Goal: Information Seeking & Learning: Compare options

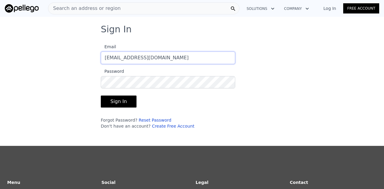
type input "[EMAIL_ADDRESS][DOMAIN_NAME]"
click at [101, 96] on button "Sign In" at bounding box center [119, 102] width 36 height 12
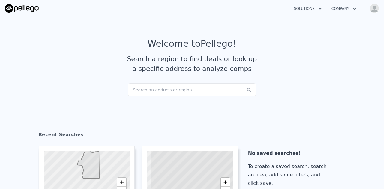
checkbox input "true"
click at [144, 90] on div "Search an address or region..." at bounding box center [192, 89] width 128 height 13
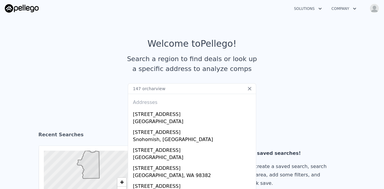
click at [148, 89] on input "147 orcharview" at bounding box center [192, 88] width 128 height 11
click at [162, 90] on input "147 orchardview" at bounding box center [192, 88] width 128 height 11
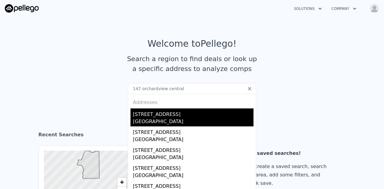
type input "147 orchardview central"
click at [161, 120] on div "[GEOGRAPHIC_DATA]" at bounding box center [193, 122] width 121 height 8
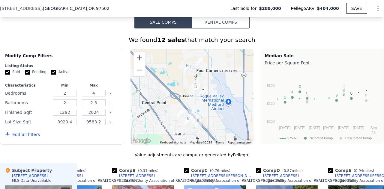
scroll to position [437, 0]
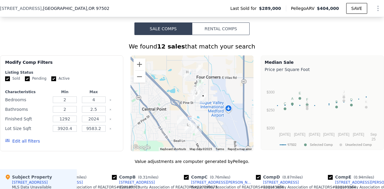
click at [27, 81] on input "Pending" at bounding box center [27, 79] width 5 height 5
checkbox input "false"
click at [52, 80] on input "Active" at bounding box center [53, 79] width 5 height 5
checkbox input "false"
click at [30, 144] on button "Edit all filters" at bounding box center [22, 141] width 35 height 6
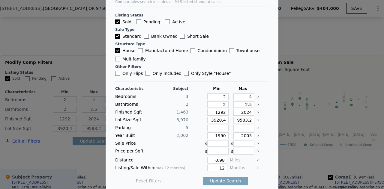
scroll to position [26, 0]
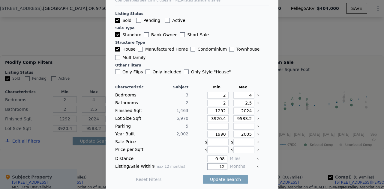
drag, startPoint x: 214, startPoint y: 165, endPoint x: 220, endPoint y: 167, distance: 6.0
click at [220, 167] on input "12" at bounding box center [217, 167] width 20 height 7
type input "6"
drag, startPoint x: 211, startPoint y: 158, endPoint x: 220, endPoint y: 161, distance: 9.6
click at [220, 161] on div "Characteristic Subject Min Max Bedrooms 3 2 4 Bathrooms 2 2 2.5 Finished Sqft 1…" at bounding box center [192, 136] width 154 height 103
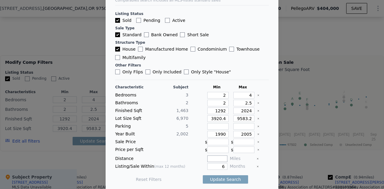
type input "7"
type input "0.7"
click at [221, 134] on input "1990" at bounding box center [217, 134] width 21 height 7
type input "1950"
click at [219, 95] on input "2" at bounding box center [217, 95] width 21 height 7
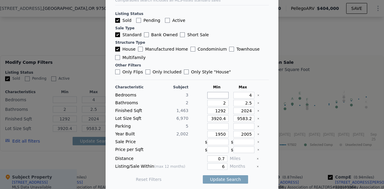
type input "3"
click at [213, 176] on button "Update Search" at bounding box center [225, 180] width 45 height 8
type input "3920"
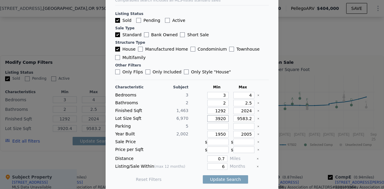
type input "3920"
click at [244, 118] on input "9583.2" at bounding box center [243, 119] width 21 height 7
type input "9583"
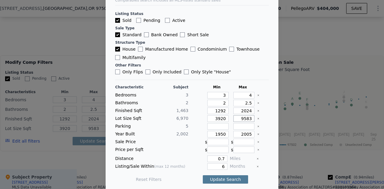
type input "9583"
click at [227, 178] on button "Update Search" at bounding box center [225, 180] width 45 height 8
checkbox input "false"
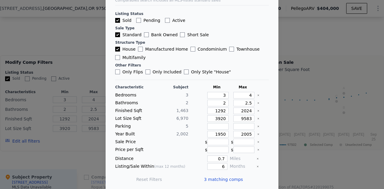
scroll to position [0, 0]
click at [230, 177] on span "3 matching comps" at bounding box center [223, 180] width 39 height 6
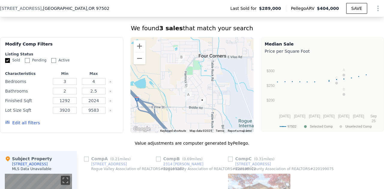
scroll to position [451, 0]
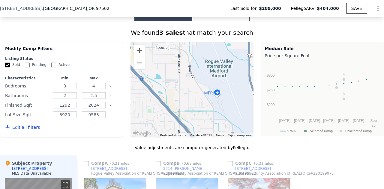
drag, startPoint x: 226, startPoint y: 113, endPoint x: 191, endPoint y: 47, distance: 74.4
click at [191, 47] on div at bounding box center [192, 90] width 123 height 96
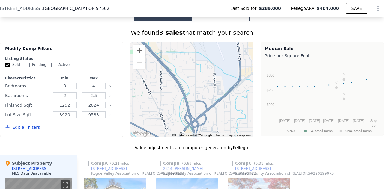
drag, startPoint x: 219, startPoint y: 114, endPoint x: 200, endPoint y: 56, distance: 61.1
click at [200, 56] on div at bounding box center [192, 90] width 123 height 96
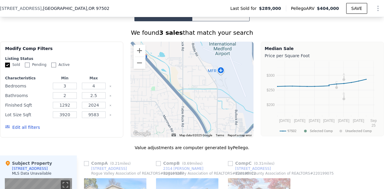
drag, startPoint x: 220, startPoint y: 121, endPoint x: 239, endPoint y: 171, distance: 53.7
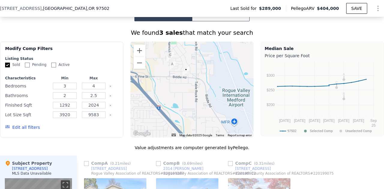
drag, startPoint x: 218, startPoint y: 80, endPoint x: 236, endPoint y: 115, distance: 39.3
click at [236, 115] on div at bounding box center [192, 90] width 123 height 96
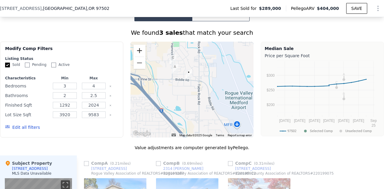
click at [139, 57] on button "Zoom in" at bounding box center [140, 51] width 12 height 12
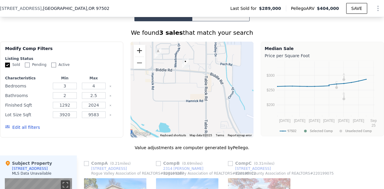
click at [139, 57] on button "Zoom in" at bounding box center [140, 51] width 12 height 12
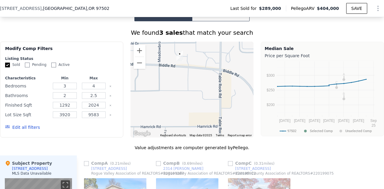
drag, startPoint x: 176, startPoint y: 84, endPoint x: 176, endPoint y: 97, distance: 12.6
click at [176, 97] on div at bounding box center [192, 90] width 123 height 96
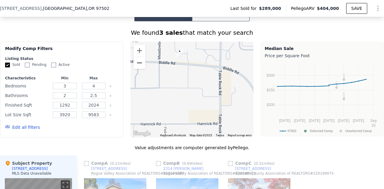
click at [141, 67] on button "Zoom out" at bounding box center [140, 63] width 12 height 12
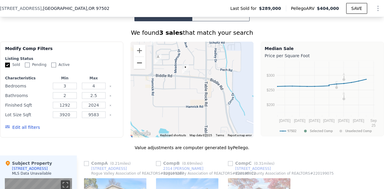
click at [141, 67] on button "Zoom out" at bounding box center [140, 63] width 12 height 12
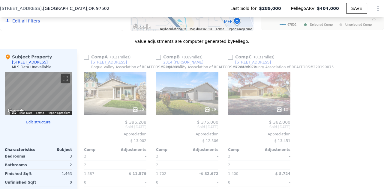
scroll to position [553, 0]
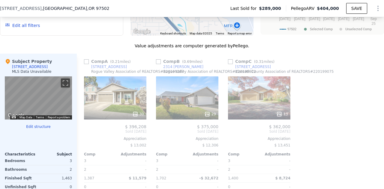
click at [113, 98] on div "30" at bounding box center [115, 98] width 62 height 43
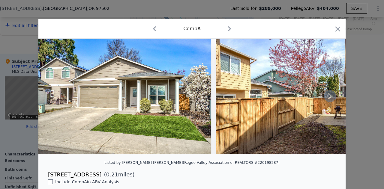
click at [326, 100] on icon at bounding box center [330, 96] width 12 height 12
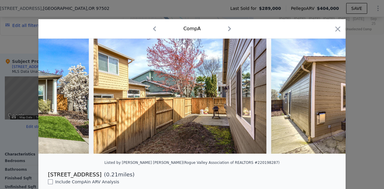
scroll to position [0, 144]
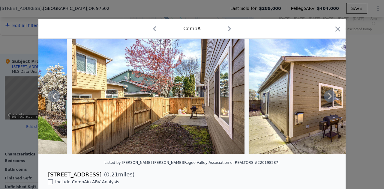
click at [326, 100] on icon at bounding box center [330, 96] width 12 height 12
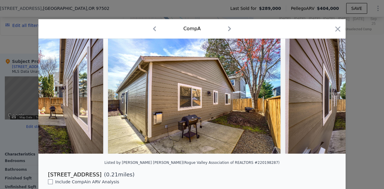
scroll to position [0, 288]
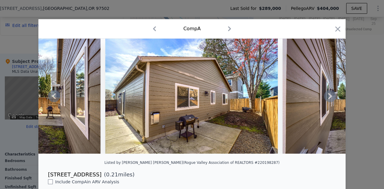
click at [326, 100] on icon at bounding box center [330, 96] width 12 height 12
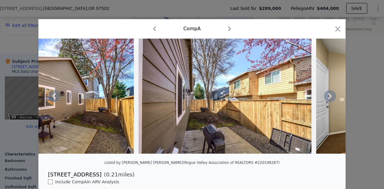
click at [326, 100] on icon at bounding box center [330, 96] width 12 height 12
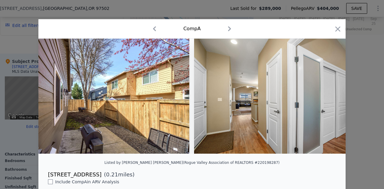
scroll to position [0, 576]
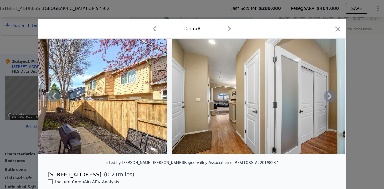
click at [326, 100] on icon at bounding box center [330, 96] width 12 height 12
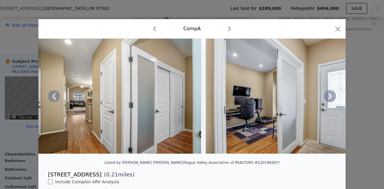
click at [326, 100] on icon at bounding box center [330, 96] width 12 height 12
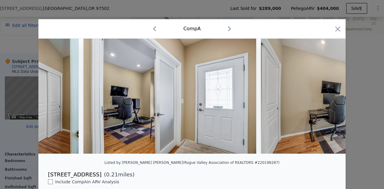
scroll to position [0, 864]
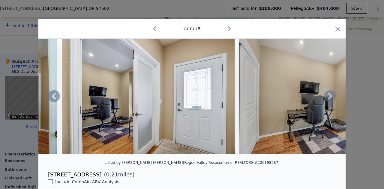
click at [326, 100] on icon at bounding box center [330, 96] width 12 height 12
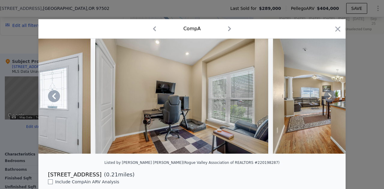
click at [326, 100] on icon at bounding box center [330, 96] width 12 height 12
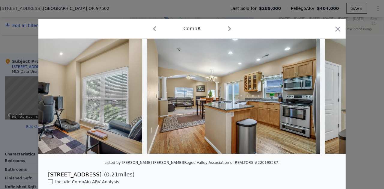
scroll to position [0, 1152]
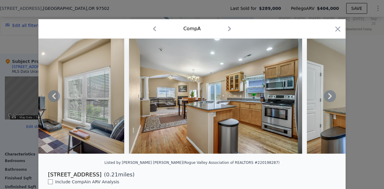
click at [326, 100] on icon at bounding box center [330, 96] width 12 height 12
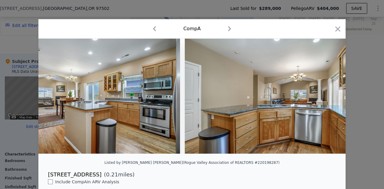
scroll to position [0, 1296]
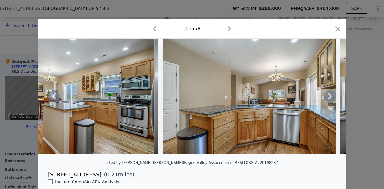
click at [326, 100] on icon at bounding box center [330, 96] width 12 height 12
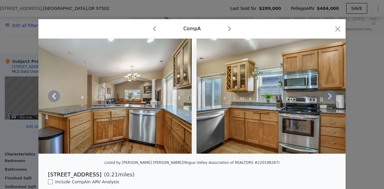
click at [326, 100] on icon at bounding box center [330, 96] width 12 height 12
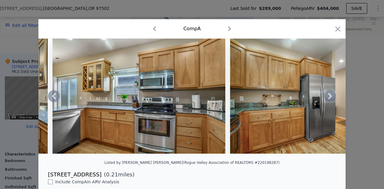
click at [326, 100] on icon at bounding box center [330, 96] width 12 height 12
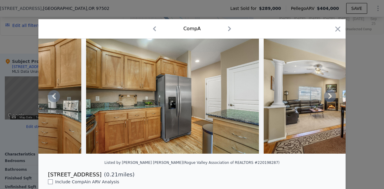
click at [326, 100] on icon at bounding box center [330, 96] width 12 height 12
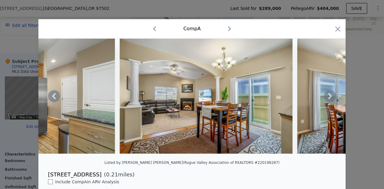
click at [326, 100] on icon at bounding box center [330, 96] width 12 height 12
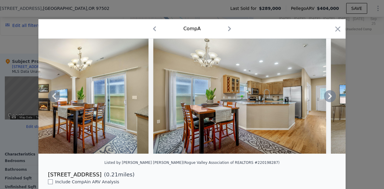
click at [326, 100] on icon at bounding box center [330, 96] width 12 height 12
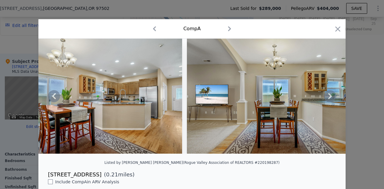
click at [326, 100] on icon at bounding box center [330, 96] width 12 height 12
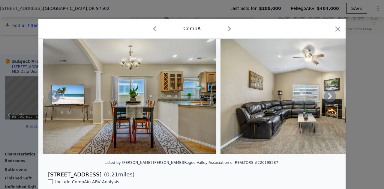
click at [326, 100] on icon at bounding box center [330, 96] width 12 height 12
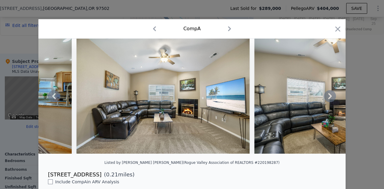
click at [326, 100] on icon at bounding box center [330, 96] width 12 height 12
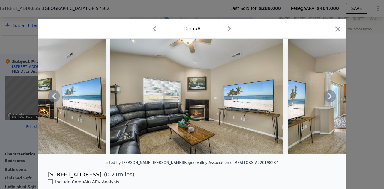
click at [326, 100] on icon at bounding box center [330, 96] width 12 height 12
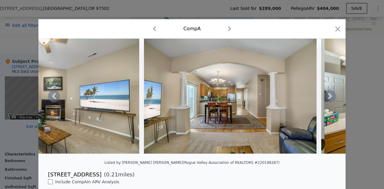
click at [326, 100] on icon at bounding box center [330, 96] width 12 height 12
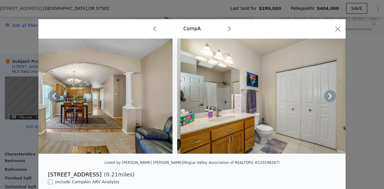
click at [326, 100] on icon at bounding box center [330, 96] width 12 height 12
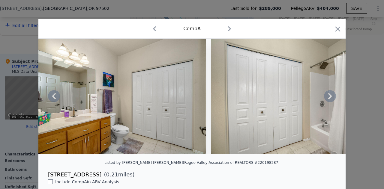
click at [326, 100] on icon at bounding box center [330, 96] width 12 height 12
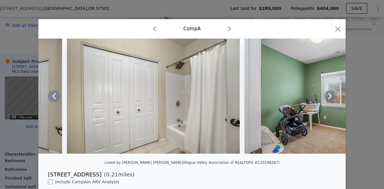
click at [326, 100] on icon at bounding box center [330, 96] width 12 height 12
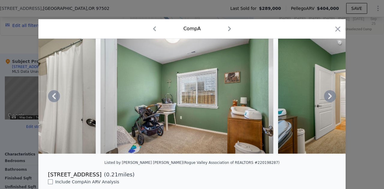
click at [326, 100] on icon at bounding box center [330, 96] width 12 height 12
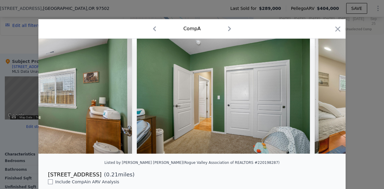
scroll to position [0, 3456]
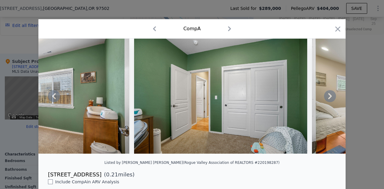
click at [326, 100] on icon at bounding box center [330, 96] width 12 height 12
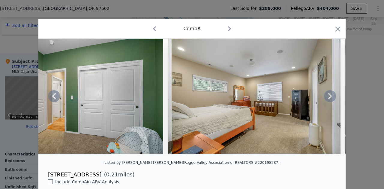
click at [326, 100] on icon at bounding box center [330, 96] width 12 height 12
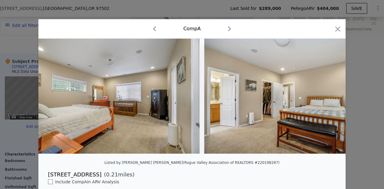
scroll to position [0, 3744]
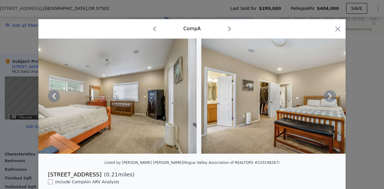
click at [326, 100] on icon at bounding box center [330, 96] width 12 height 12
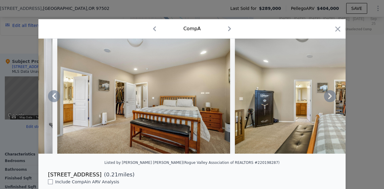
click at [326, 100] on icon at bounding box center [330, 96] width 12 height 12
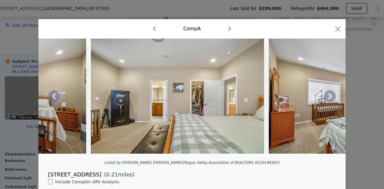
click at [326, 100] on icon at bounding box center [330, 96] width 12 height 12
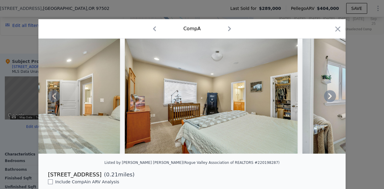
click at [326, 100] on icon at bounding box center [330, 96] width 12 height 12
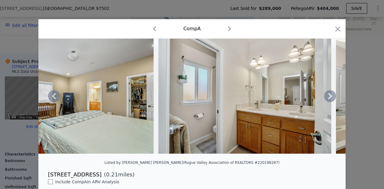
click at [326, 100] on icon at bounding box center [330, 96] width 12 height 12
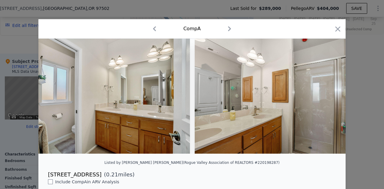
scroll to position [0, 4465]
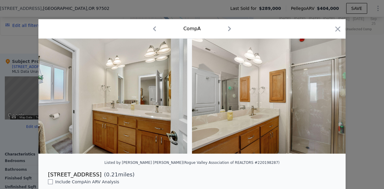
click at [326, 100] on div at bounding box center [191, 96] width 307 height 115
click at [326, 100] on icon at bounding box center [330, 96] width 12 height 12
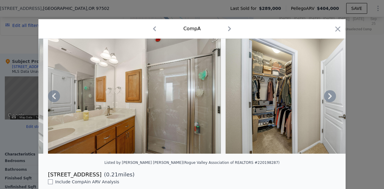
click at [326, 100] on icon at bounding box center [330, 96] width 12 height 12
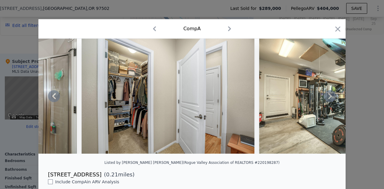
click at [326, 100] on icon at bounding box center [330, 96] width 12 height 12
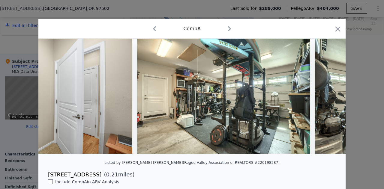
scroll to position [0, 4897]
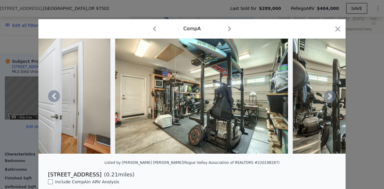
click at [326, 100] on icon at bounding box center [330, 96] width 12 height 12
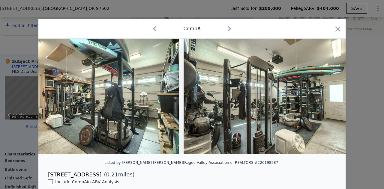
scroll to position [0, 5017]
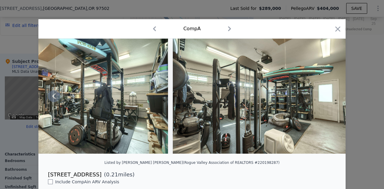
click at [326, 100] on img at bounding box center [259, 96] width 173 height 115
click at [227, 25] on icon "button" at bounding box center [230, 29] width 10 height 10
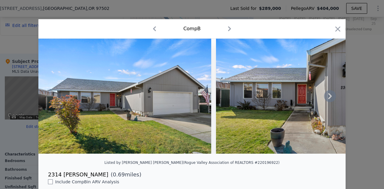
click at [326, 100] on icon at bounding box center [330, 96] width 12 height 12
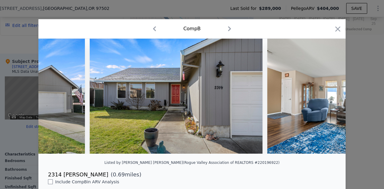
scroll to position [0, 144]
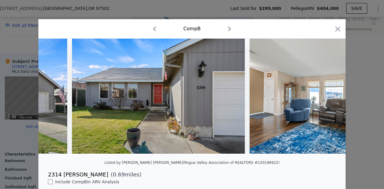
click at [326, 100] on div at bounding box center [191, 96] width 307 height 115
click at [326, 100] on icon at bounding box center [330, 96] width 12 height 12
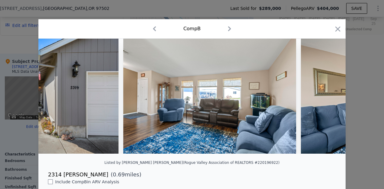
scroll to position [0, 288]
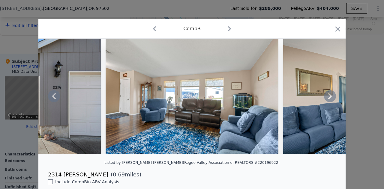
click at [326, 100] on icon at bounding box center [330, 96] width 12 height 12
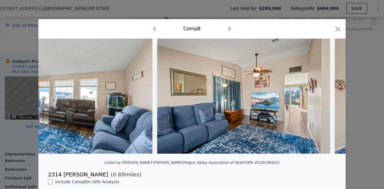
scroll to position [0, 432]
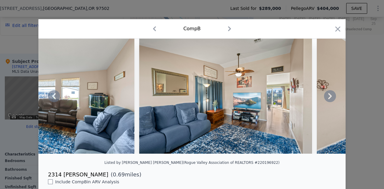
click at [326, 100] on icon at bounding box center [330, 96] width 12 height 12
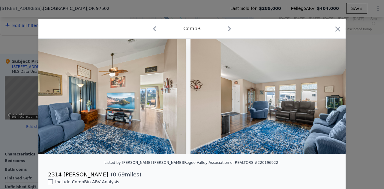
scroll to position [0, 576]
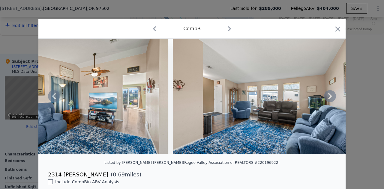
click at [326, 100] on icon at bounding box center [330, 96] width 12 height 12
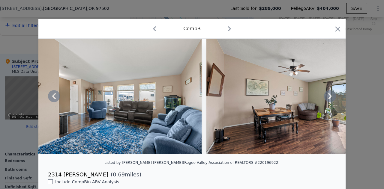
click at [326, 100] on icon at bounding box center [330, 96] width 12 height 12
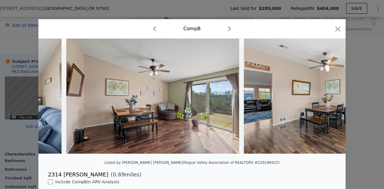
scroll to position [0, 864]
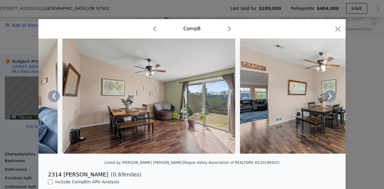
click at [326, 100] on icon at bounding box center [330, 96] width 12 height 12
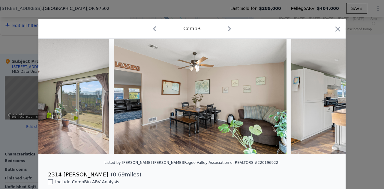
scroll to position [0, 1008]
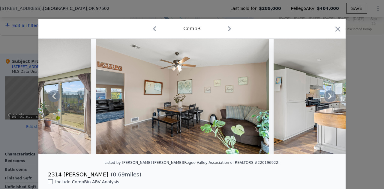
click at [326, 100] on icon at bounding box center [330, 96] width 12 height 12
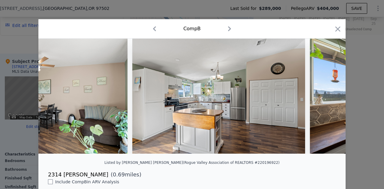
scroll to position [0, 1152]
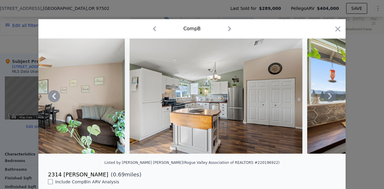
click at [326, 100] on icon at bounding box center [330, 96] width 12 height 12
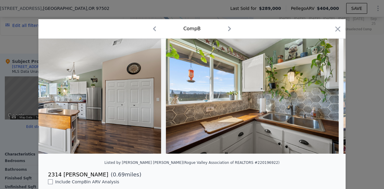
scroll to position [0, 1296]
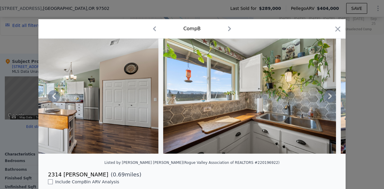
click at [326, 100] on icon at bounding box center [330, 96] width 12 height 12
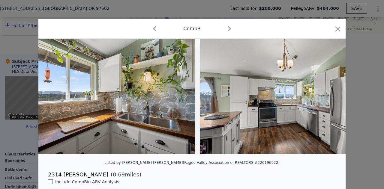
scroll to position [0, 1440]
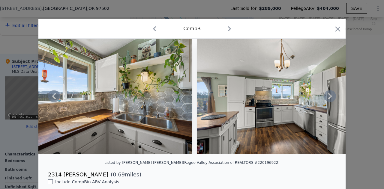
click at [326, 100] on icon at bounding box center [330, 96] width 12 height 12
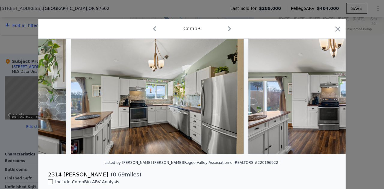
scroll to position [0, 1584]
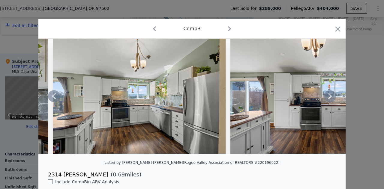
click at [326, 100] on icon at bounding box center [330, 96] width 12 height 12
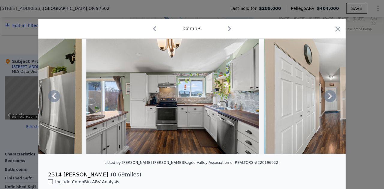
click at [326, 100] on icon at bounding box center [330, 96] width 12 height 12
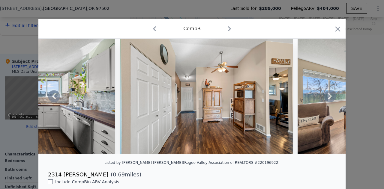
click at [326, 100] on icon at bounding box center [330, 96] width 12 height 12
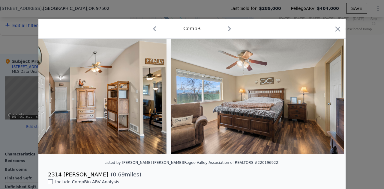
scroll to position [0, 2016]
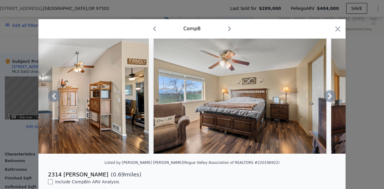
click at [326, 100] on icon at bounding box center [330, 96] width 12 height 12
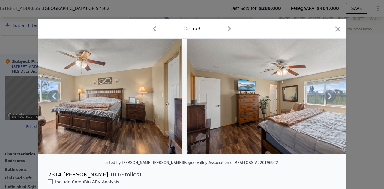
click at [326, 100] on icon at bounding box center [330, 96] width 12 height 12
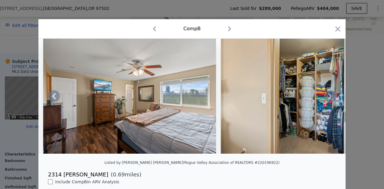
click at [326, 100] on icon at bounding box center [330, 96] width 12 height 12
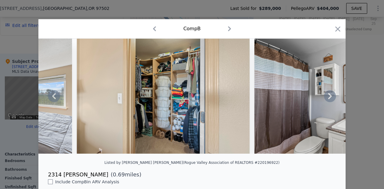
click at [326, 100] on icon at bounding box center [330, 96] width 12 height 12
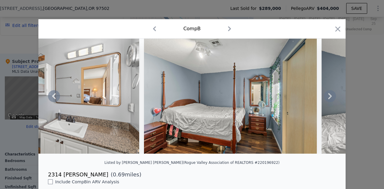
click at [326, 100] on icon at bounding box center [330, 96] width 12 height 12
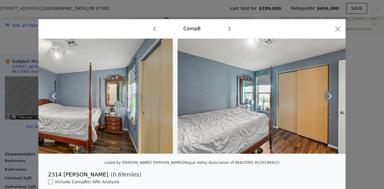
click at [326, 100] on icon at bounding box center [330, 96] width 12 height 12
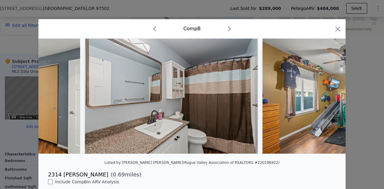
scroll to position [0, 3168]
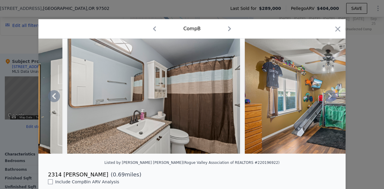
click at [326, 100] on div at bounding box center [191, 96] width 307 height 115
click at [326, 100] on icon at bounding box center [330, 96] width 12 height 12
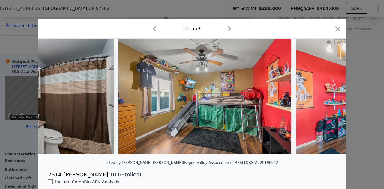
scroll to position [0, 3312]
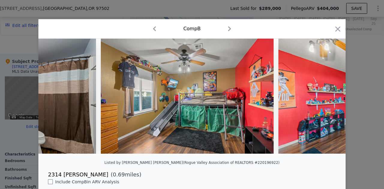
click at [326, 100] on div at bounding box center [191, 96] width 307 height 115
click at [326, 100] on icon at bounding box center [330, 96] width 12 height 12
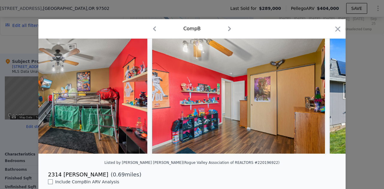
scroll to position [0, 3456]
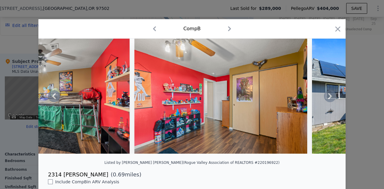
click at [326, 100] on icon at bounding box center [330, 96] width 12 height 12
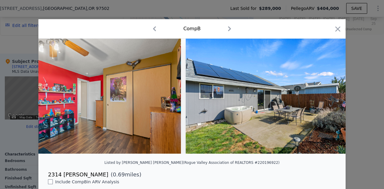
scroll to position [0, 3600]
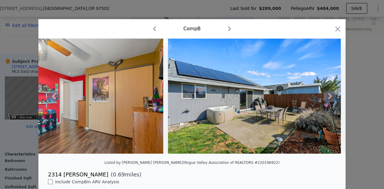
click at [326, 100] on icon at bounding box center [330, 96] width 12 height 12
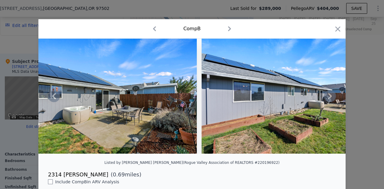
click at [326, 100] on icon at bounding box center [330, 96] width 12 height 12
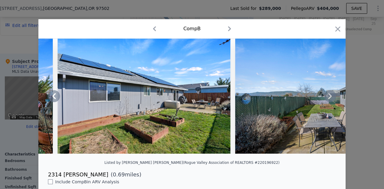
click at [326, 100] on icon at bounding box center [330, 96] width 12 height 12
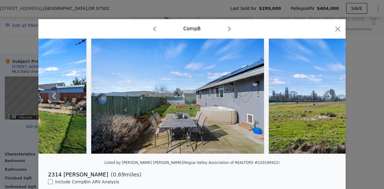
click at [326, 100] on icon at bounding box center [330, 96] width 12 height 12
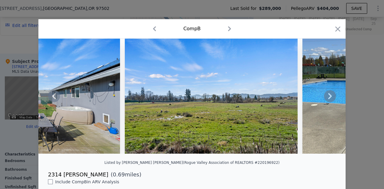
click at [326, 100] on icon at bounding box center [330, 96] width 12 height 12
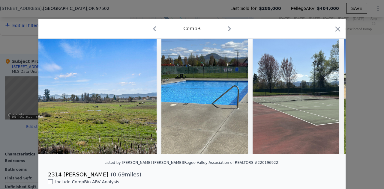
scroll to position [0, 4321]
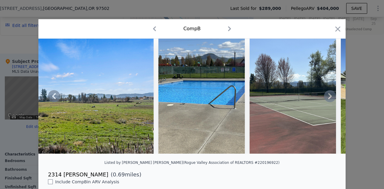
click at [326, 100] on icon at bounding box center [330, 96] width 12 height 12
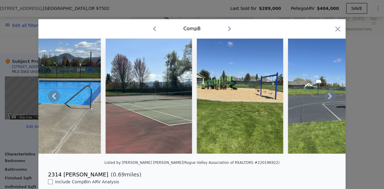
click at [326, 100] on icon at bounding box center [330, 96] width 12 height 12
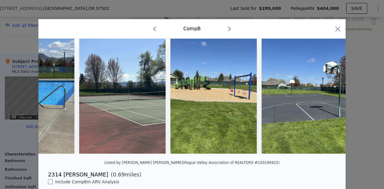
scroll to position [0, 4493]
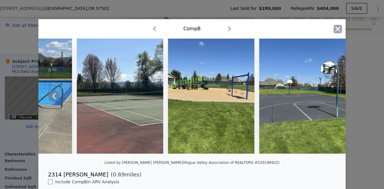
click at [335, 29] on icon "button" at bounding box center [337, 28] width 5 height 5
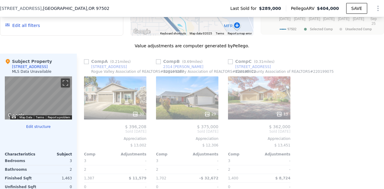
click at [270, 100] on div "13" at bounding box center [259, 98] width 62 height 43
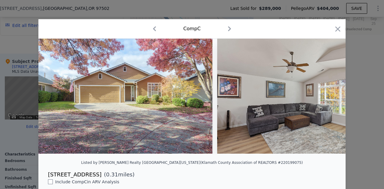
click at [230, 28] on icon "button" at bounding box center [230, 29] width 10 height 10
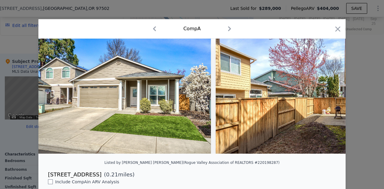
click at [230, 28] on icon "button" at bounding box center [230, 29] width 10 height 10
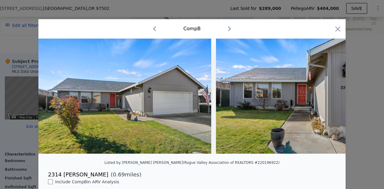
click at [230, 28] on icon "button" at bounding box center [230, 29] width 10 height 10
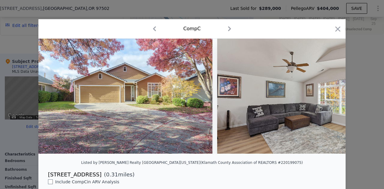
click at [228, 27] on icon "button" at bounding box center [230, 29] width 10 height 10
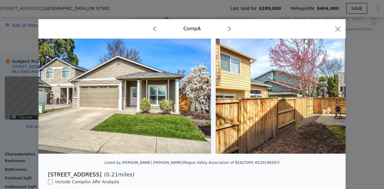
click at [227, 26] on icon "button" at bounding box center [230, 29] width 10 height 10
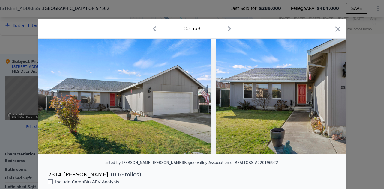
click at [227, 26] on icon "button" at bounding box center [230, 29] width 10 height 10
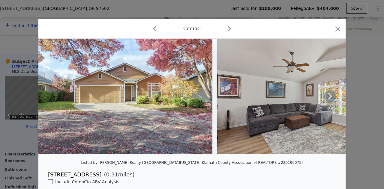
click at [328, 99] on icon at bounding box center [330, 96] width 4 height 6
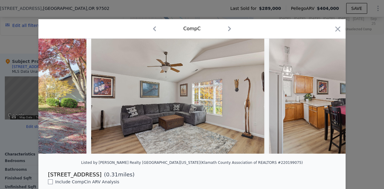
scroll to position [0, 144]
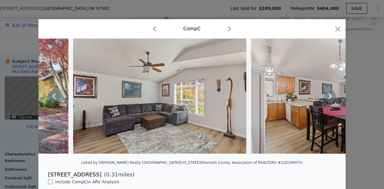
click at [328, 99] on icon at bounding box center [330, 96] width 4 height 6
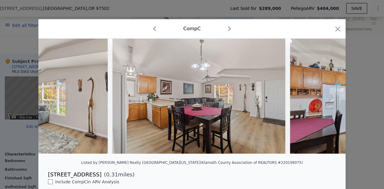
scroll to position [0, 288]
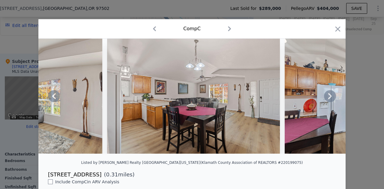
click at [328, 99] on icon at bounding box center [330, 96] width 4 height 6
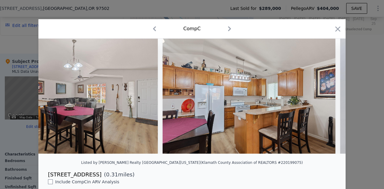
scroll to position [0, 432]
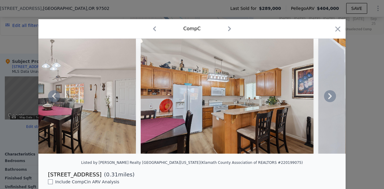
click at [328, 99] on icon at bounding box center [330, 96] width 4 height 6
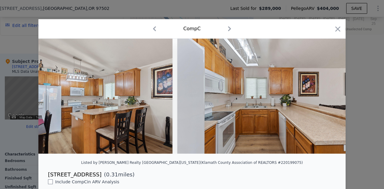
scroll to position [0, 576]
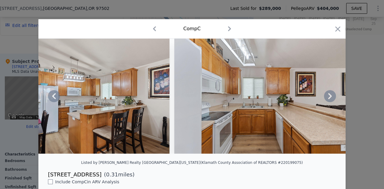
click at [328, 99] on icon at bounding box center [330, 96] width 4 height 6
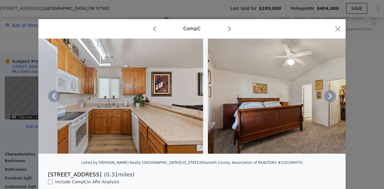
click at [328, 99] on icon at bounding box center [330, 96] width 4 height 6
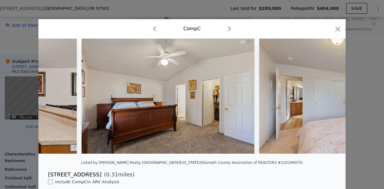
scroll to position [0, 864]
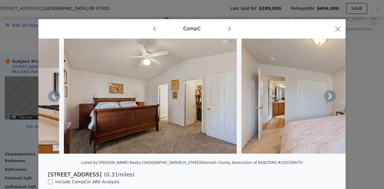
click at [328, 99] on icon at bounding box center [330, 96] width 4 height 6
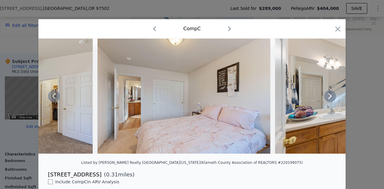
click at [328, 99] on icon at bounding box center [330, 96] width 4 height 6
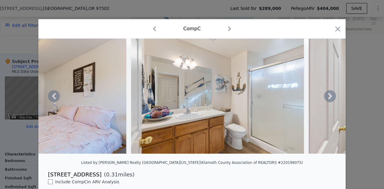
click at [328, 99] on icon at bounding box center [330, 96] width 4 height 6
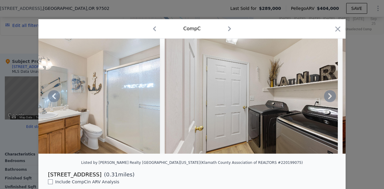
click at [328, 99] on icon at bounding box center [330, 96] width 4 height 6
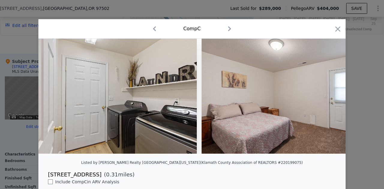
scroll to position [0, 1440]
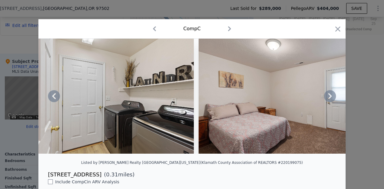
click at [327, 100] on div at bounding box center [191, 96] width 307 height 115
click at [328, 99] on icon at bounding box center [330, 96] width 4 height 6
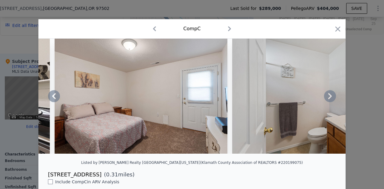
click at [328, 99] on icon at bounding box center [330, 96] width 4 height 6
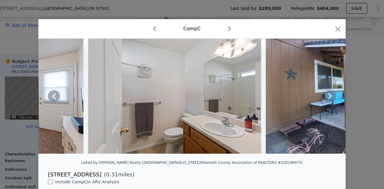
click at [328, 99] on icon at bounding box center [330, 96] width 4 height 6
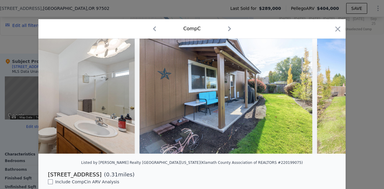
scroll to position [0, 1872]
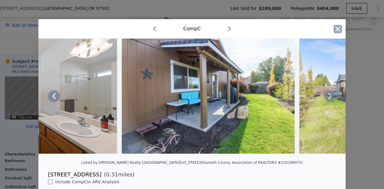
click at [336, 29] on icon "button" at bounding box center [337, 28] width 5 height 5
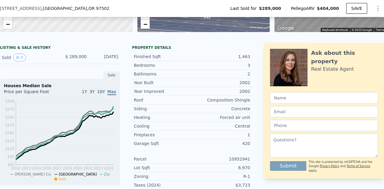
scroll to position [48, 0]
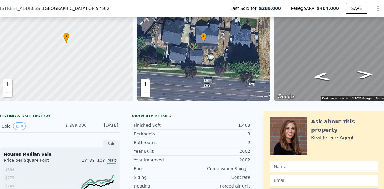
checkbox input "true"
type input "2"
type input "3920.4"
type input "9583.2"
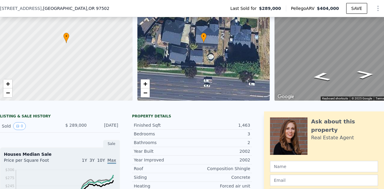
checkbox input "true"
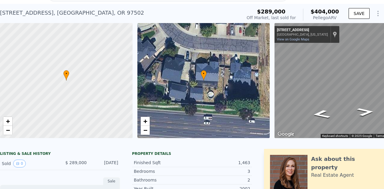
scroll to position [2, 0]
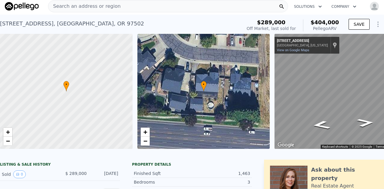
click at [104, 7] on span "Search an address or region" at bounding box center [84, 6] width 72 height 7
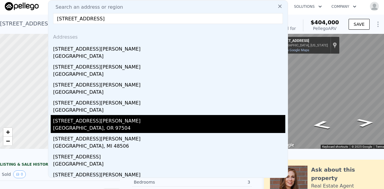
type input "[STREET_ADDRESS]"
click at [85, 124] on div "[STREET_ADDRESS][PERSON_NAME]" at bounding box center [169, 120] width 232 height 10
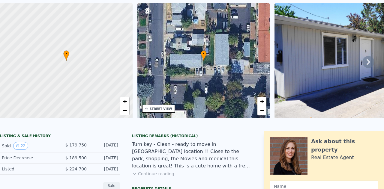
scroll to position [14, 0]
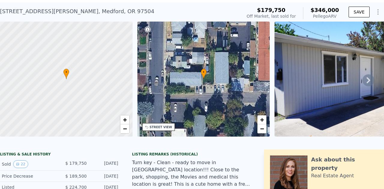
click at [303, 35] on img at bounding box center [378, 79] width 206 height 115
